Goal: Task Accomplishment & Management: Use online tool/utility

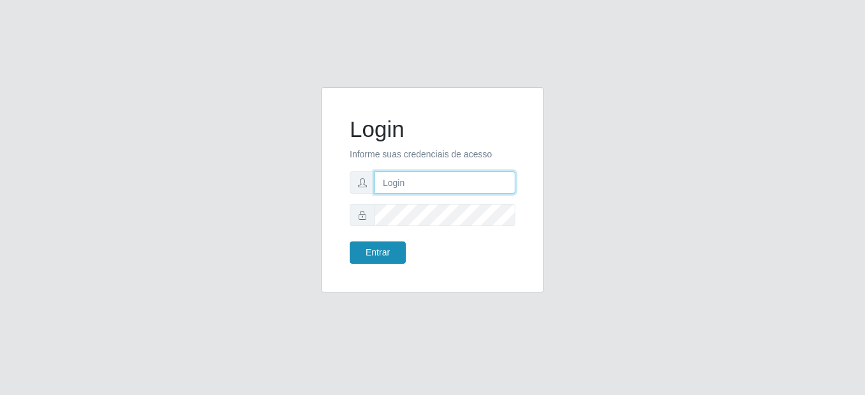
type input "mariabemais@B8"
click at [400, 256] on button "Entrar" at bounding box center [378, 252] width 56 height 22
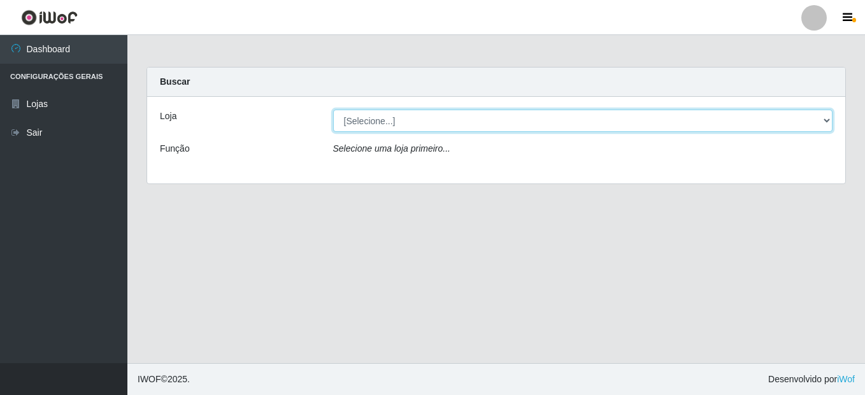
click at [826, 118] on select "[Selecione...] Bemais Supermercados - B8 [PERSON_NAME]" at bounding box center [583, 121] width 500 height 22
select select "413"
click at [333, 110] on select "[Selecione...] Bemais Supermercados - B8 [PERSON_NAME]" at bounding box center [583, 121] width 500 height 22
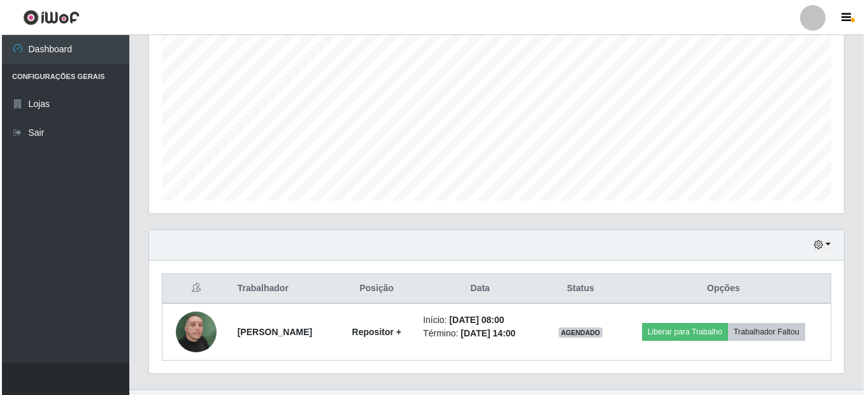
scroll to position [281, 0]
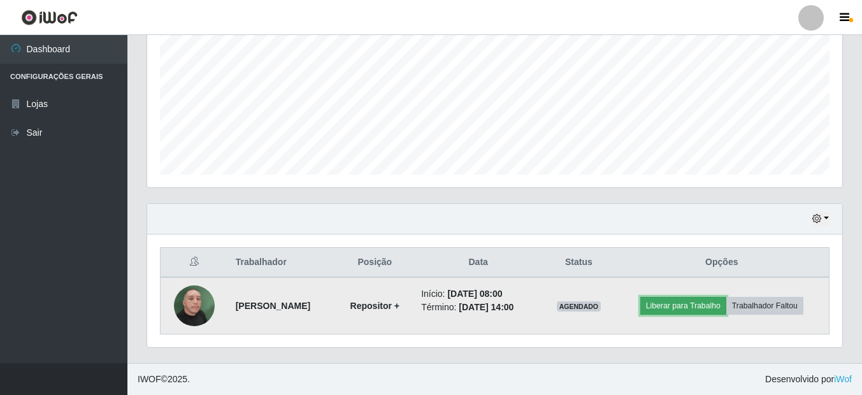
click at [673, 310] on button "Liberar para Trabalho" at bounding box center [683, 306] width 86 height 18
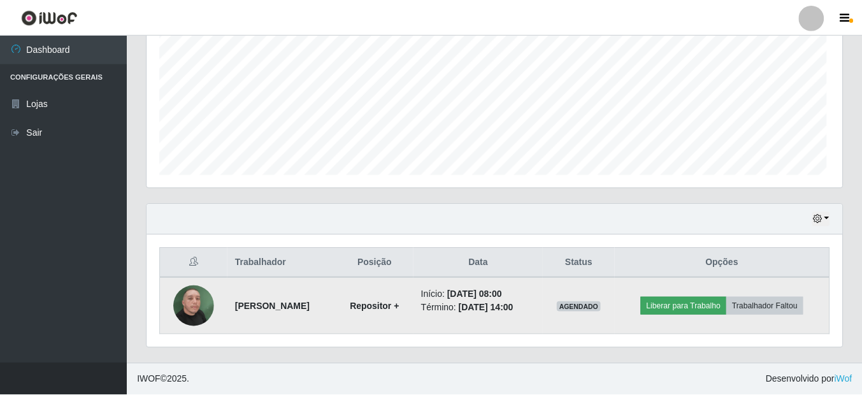
scroll to position [264, 689]
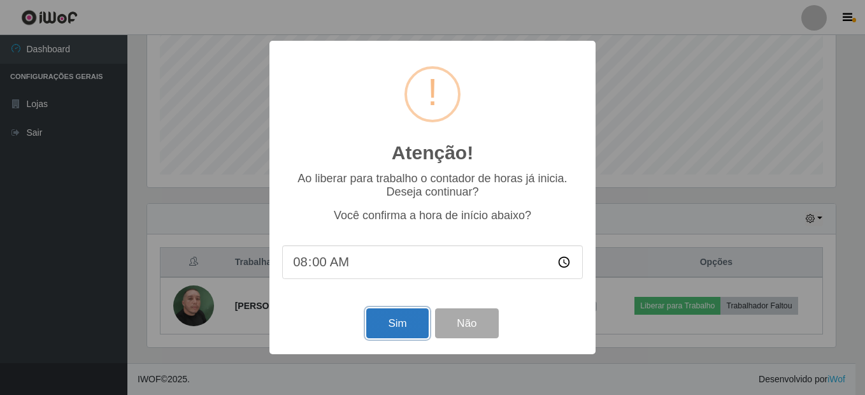
click at [378, 320] on button "Sim" at bounding box center [397, 323] width 62 height 30
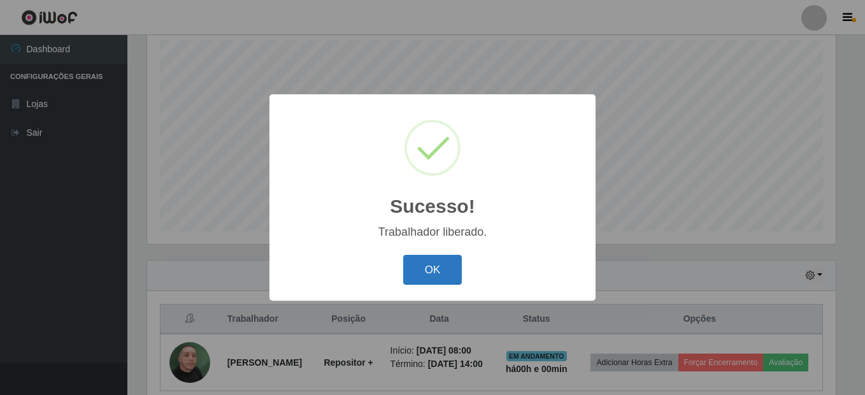
click at [445, 259] on button "OK" at bounding box center [432, 270] width 59 height 30
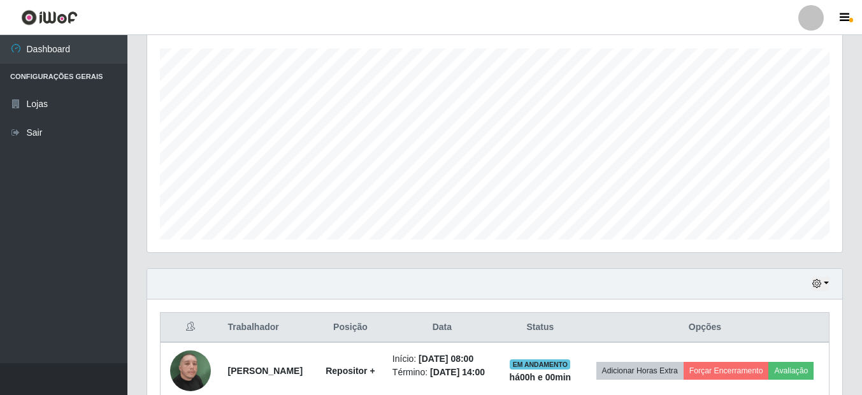
scroll to position [161, 0]
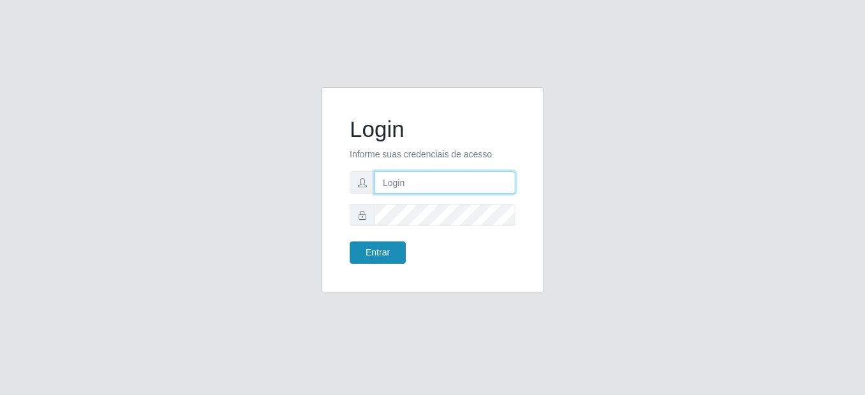
type input "mariabemais@B8"
click at [380, 257] on button "Entrar" at bounding box center [378, 252] width 56 height 22
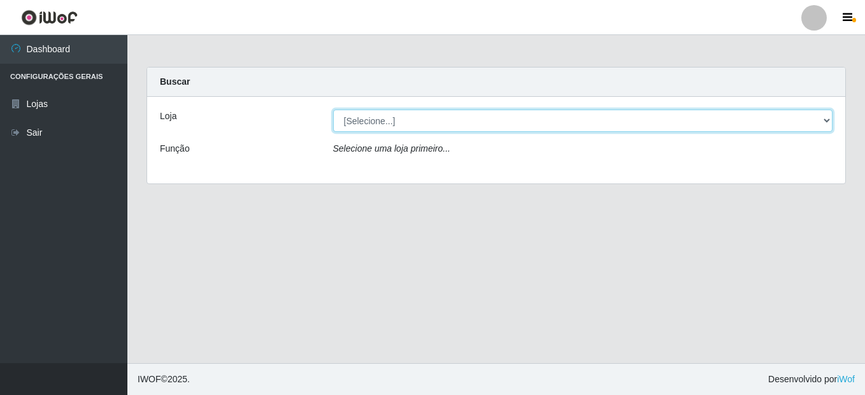
click at [375, 122] on select "[Selecione...] Bemais Supermercados - B8 [PERSON_NAME]" at bounding box center [583, 121] width 500 height 22
select select "413"
click at [333, 110] on select "[Selecione...] Bemais Supermercados - B8 [PERSON_NAME]" at bounding box center [583, 121] width 500 height 22
